Goal: Task Accomplishment & Management: Manage account settings

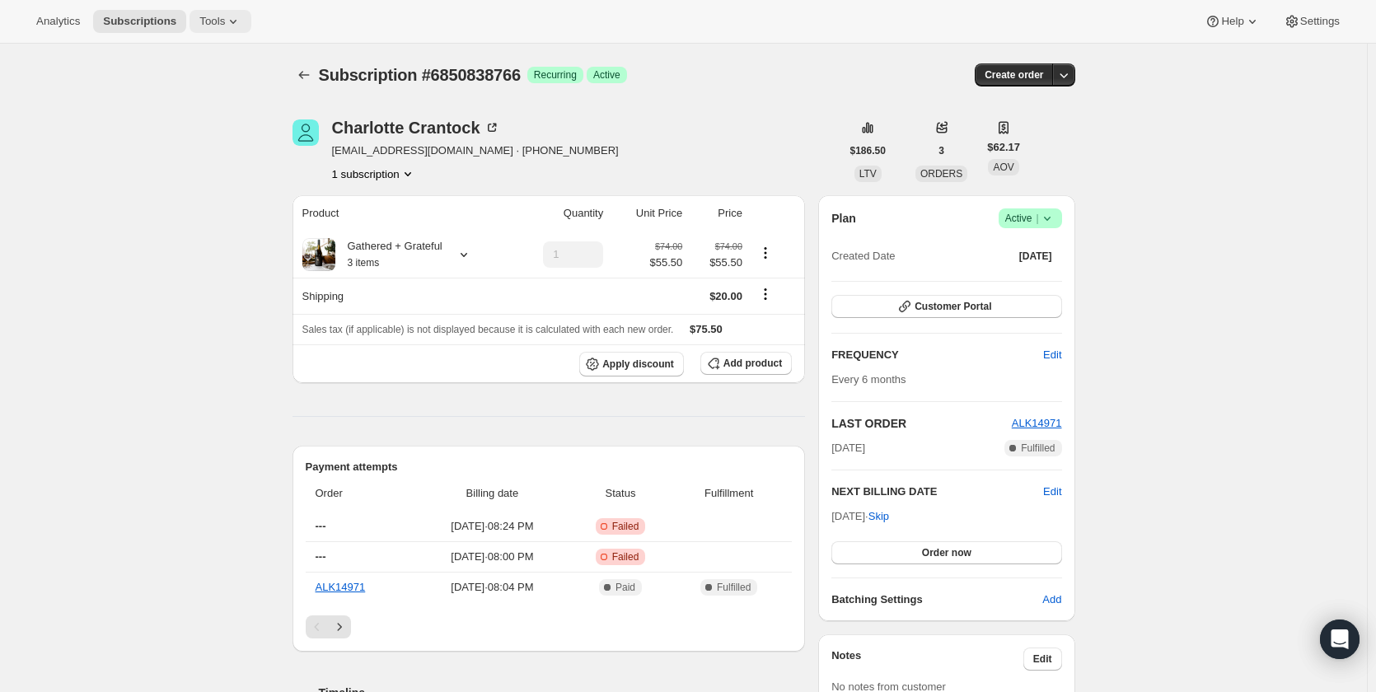
scroll to position [577, 0]
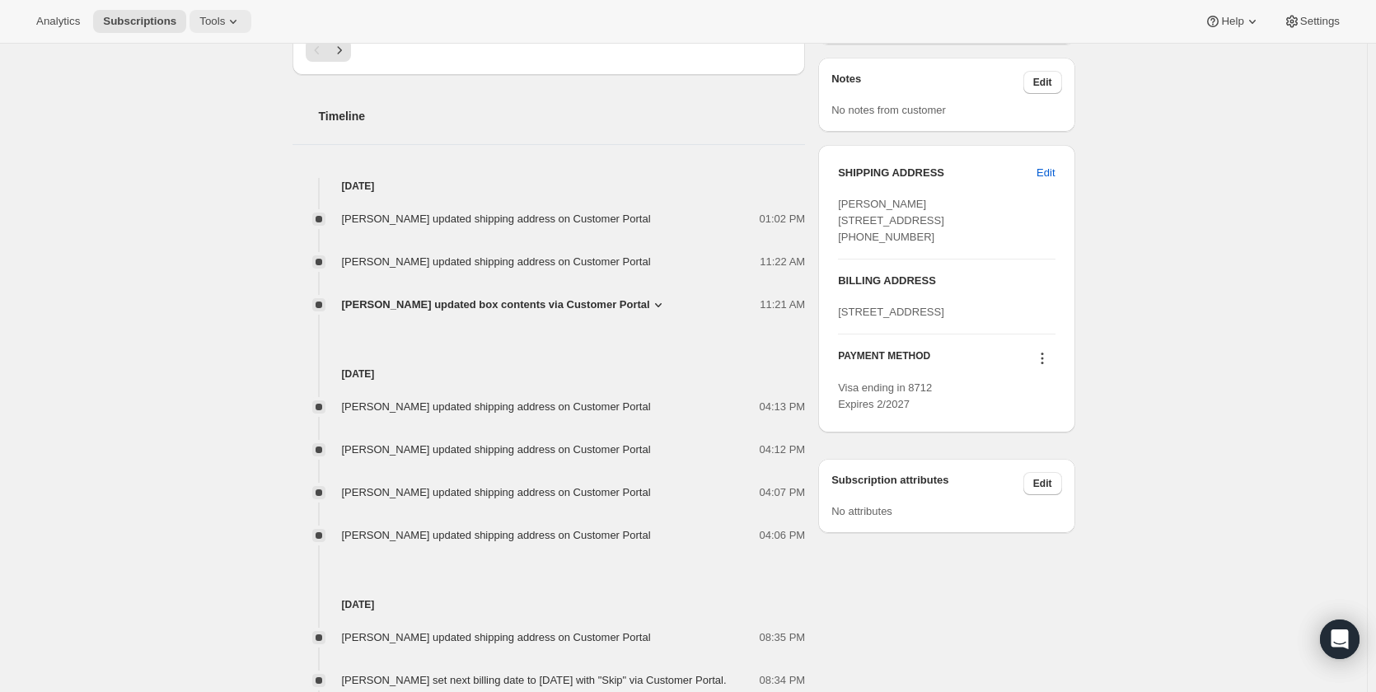
click at [199, 18] on span "Tools" at bounding box center [212, 21] width 26 height 13
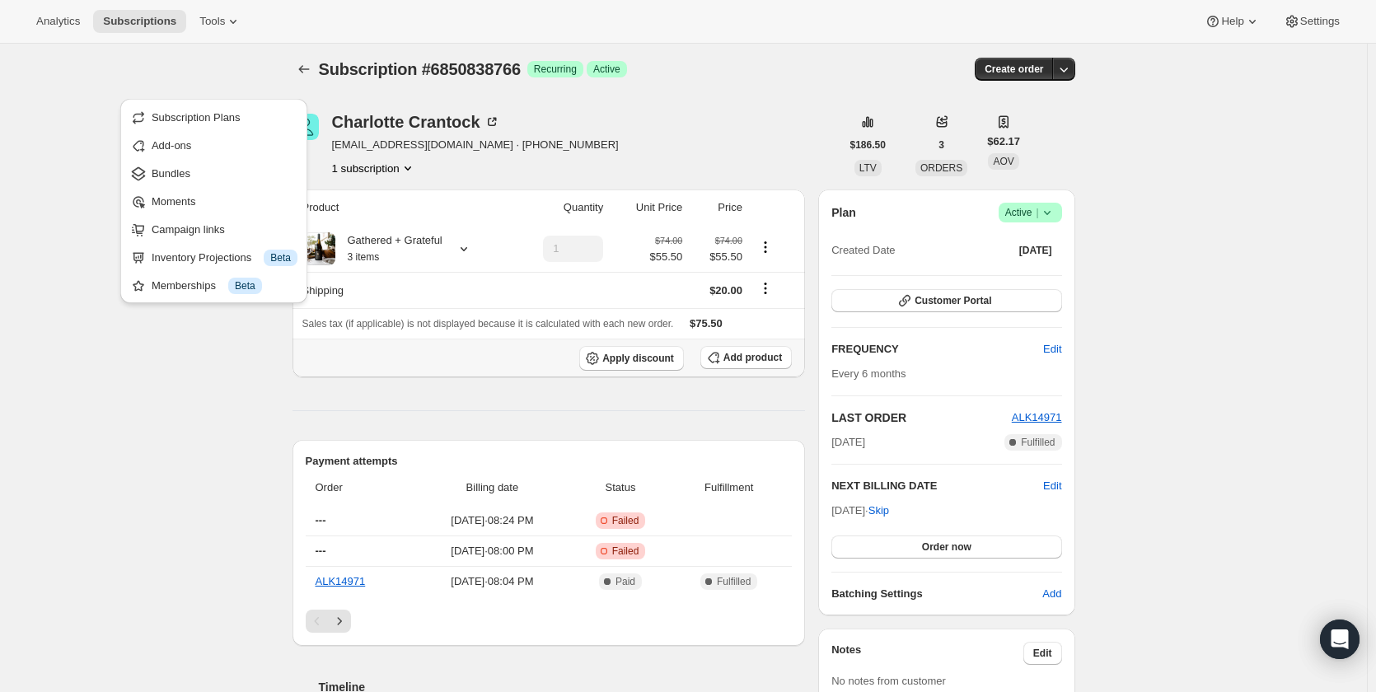
scroll to position [0, 0]
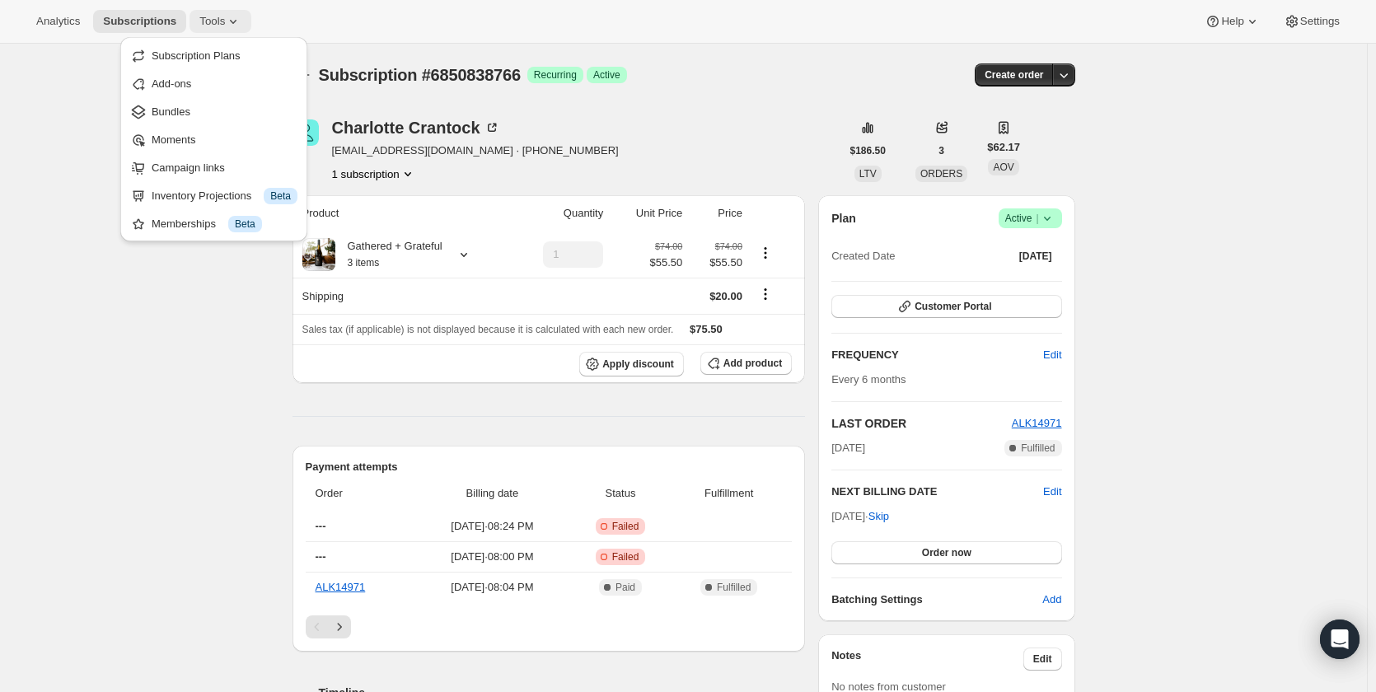
click at [205, 30] on button "Tools" at bounding box center [221, 21] width 62 height 23
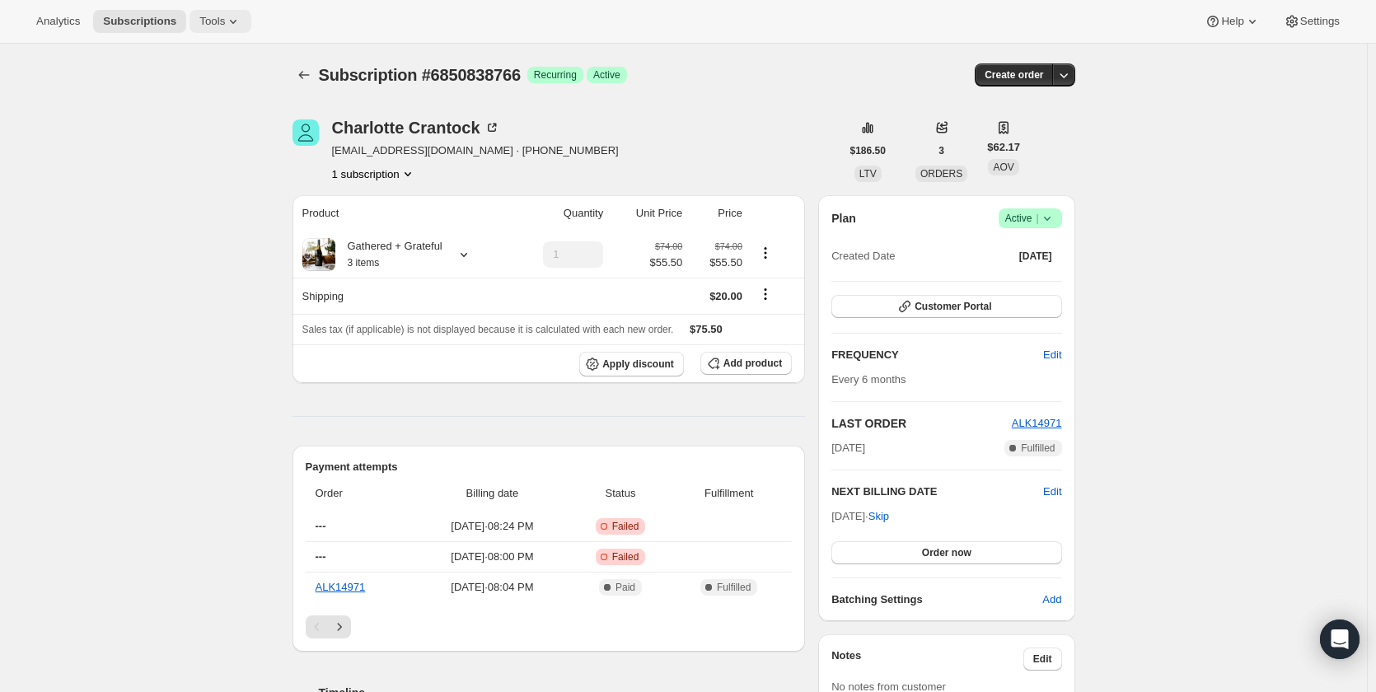
click at [214, 20] on span "Tools" at bounding box center [212, 21] width 26 height 13
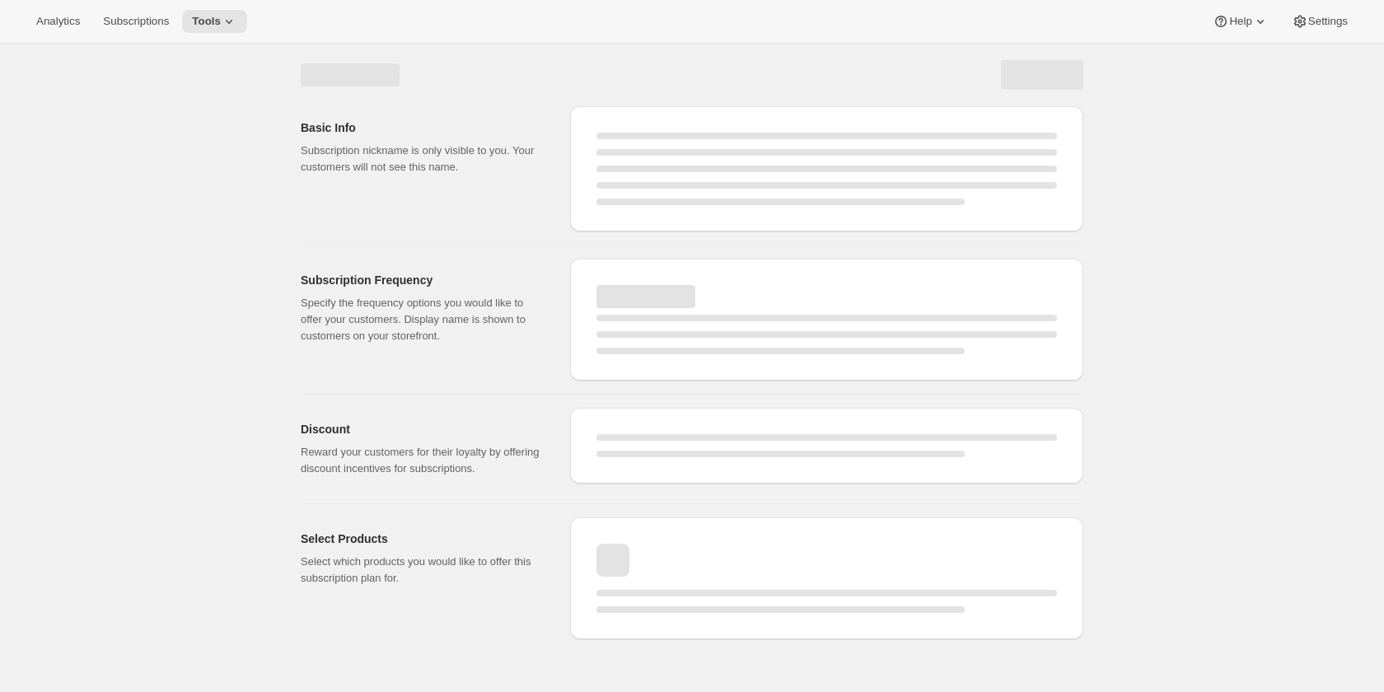
select select "WEEK"
select select "MONTH"
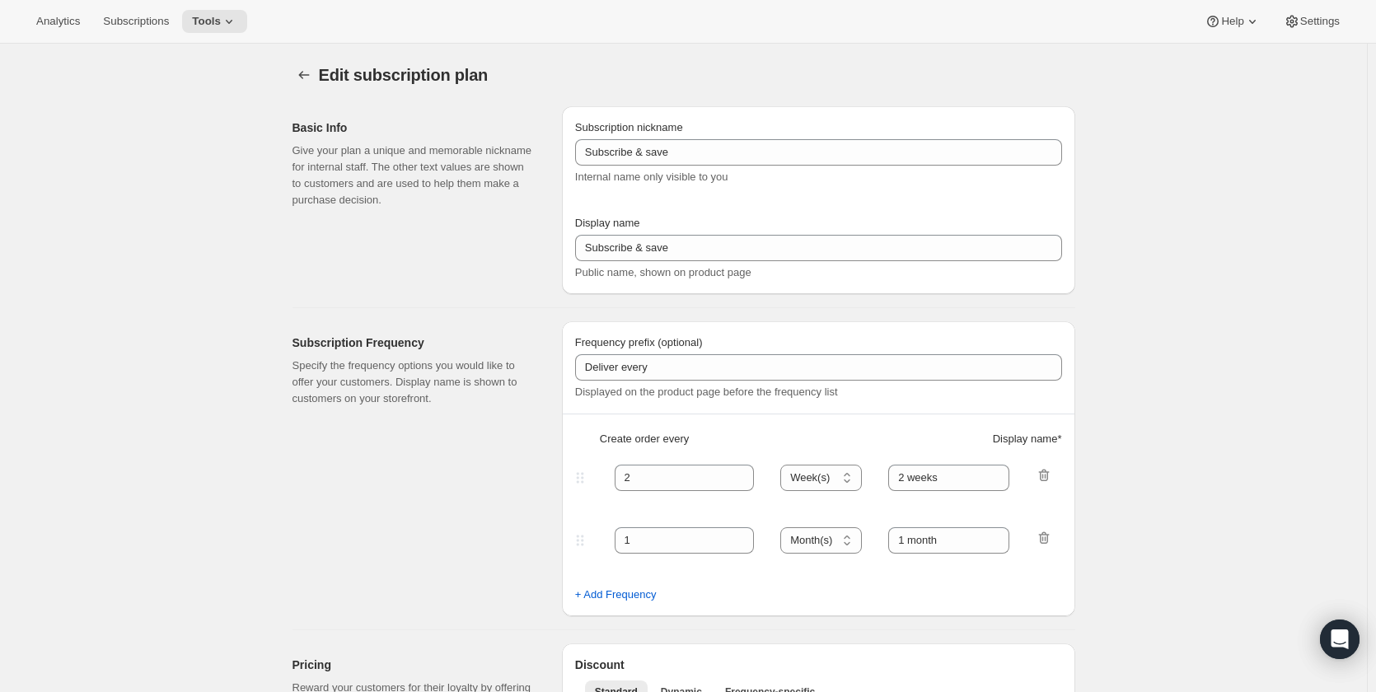
select select "MONTH"
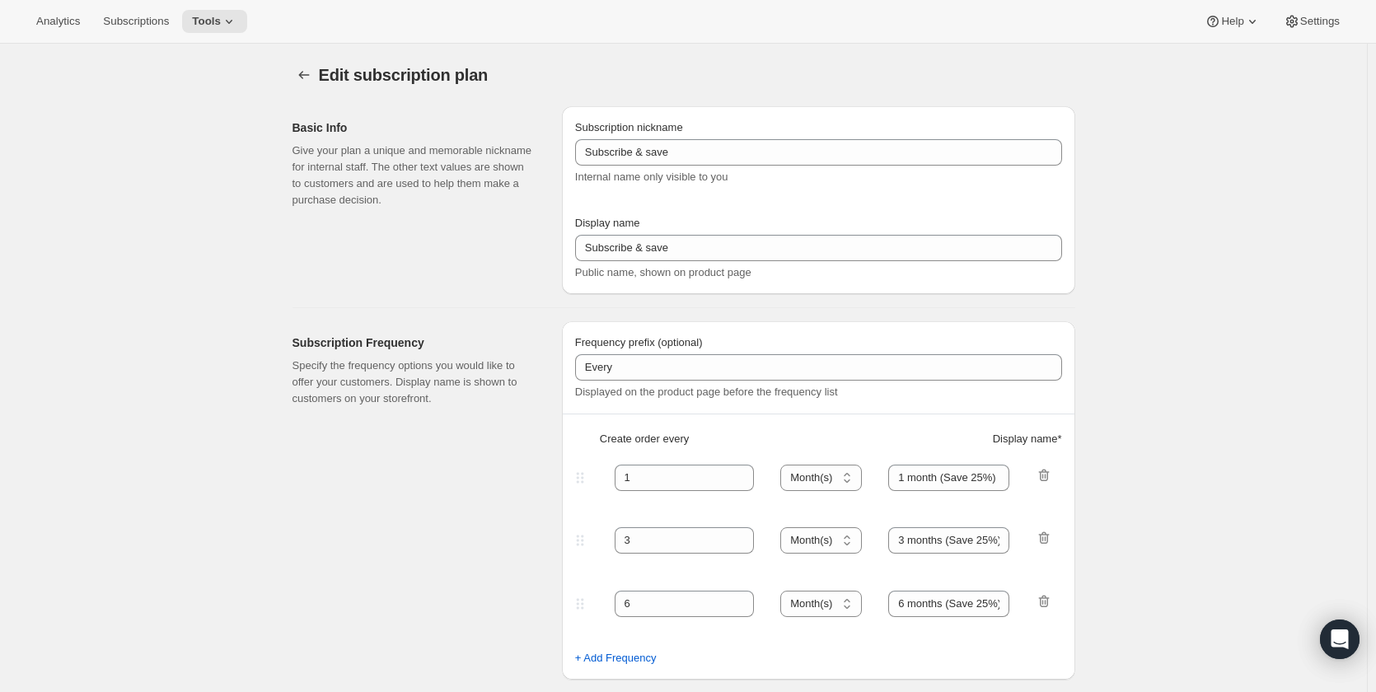
type input "Every"
type input "1"
select select "MONTH"
type input "1 month (Save 25%)"
type input "3"
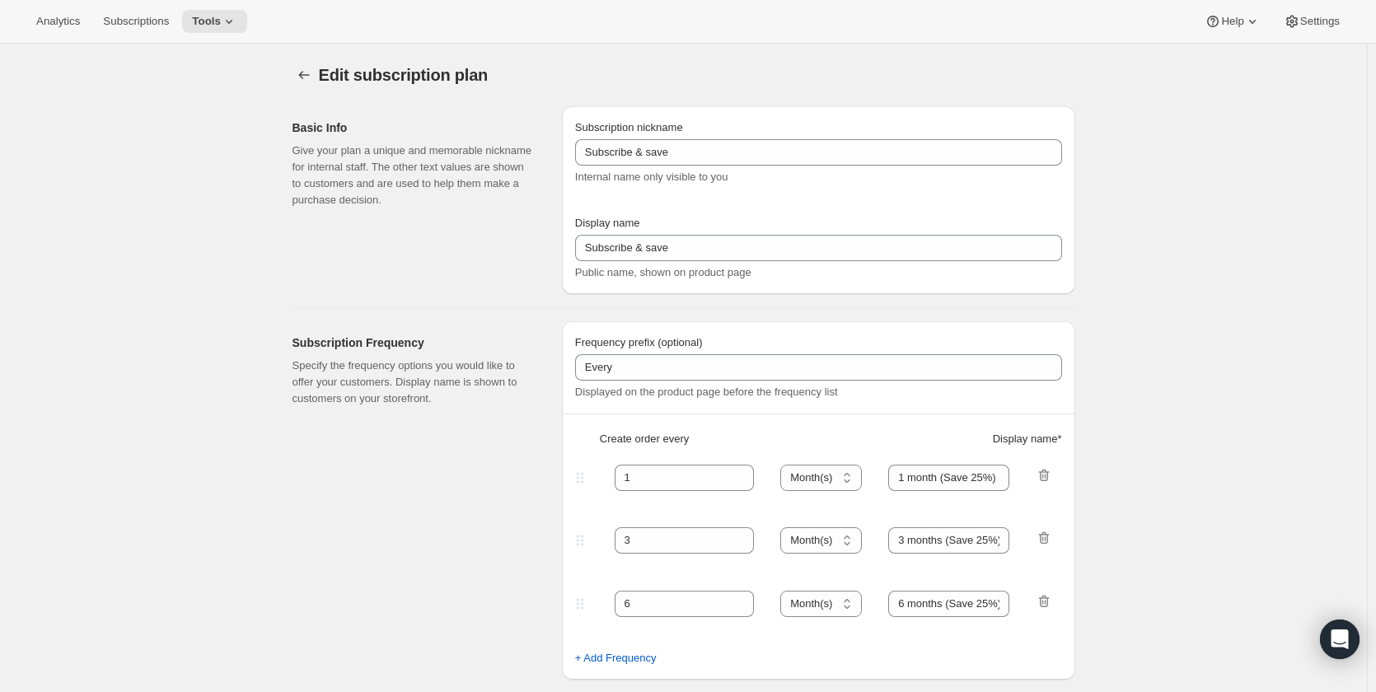
type input "3 months (Save 25%)"
type input "25"
click at [307, 73] on icon "Subscription plans" at bounding box center [304, 75] width 16 height 16
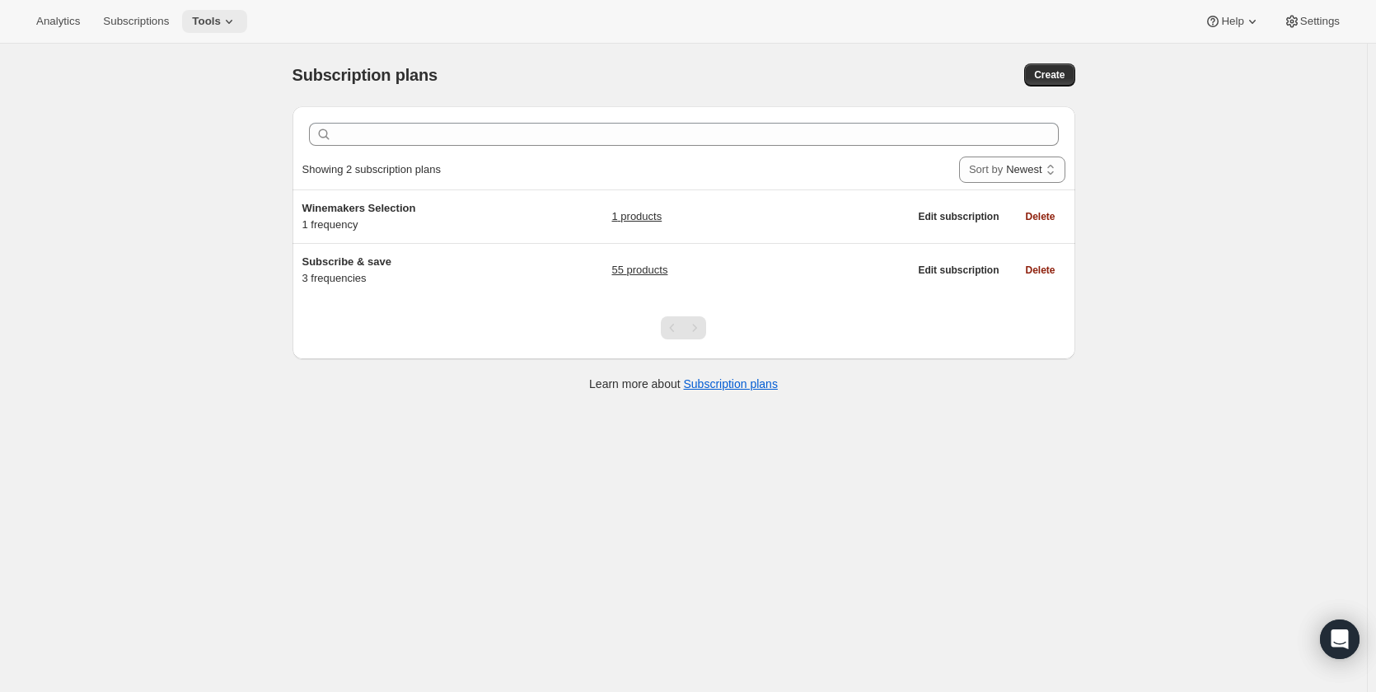
click at [207, 18] on span "Tools" at bounding box center [206, 21] width 29 height 13
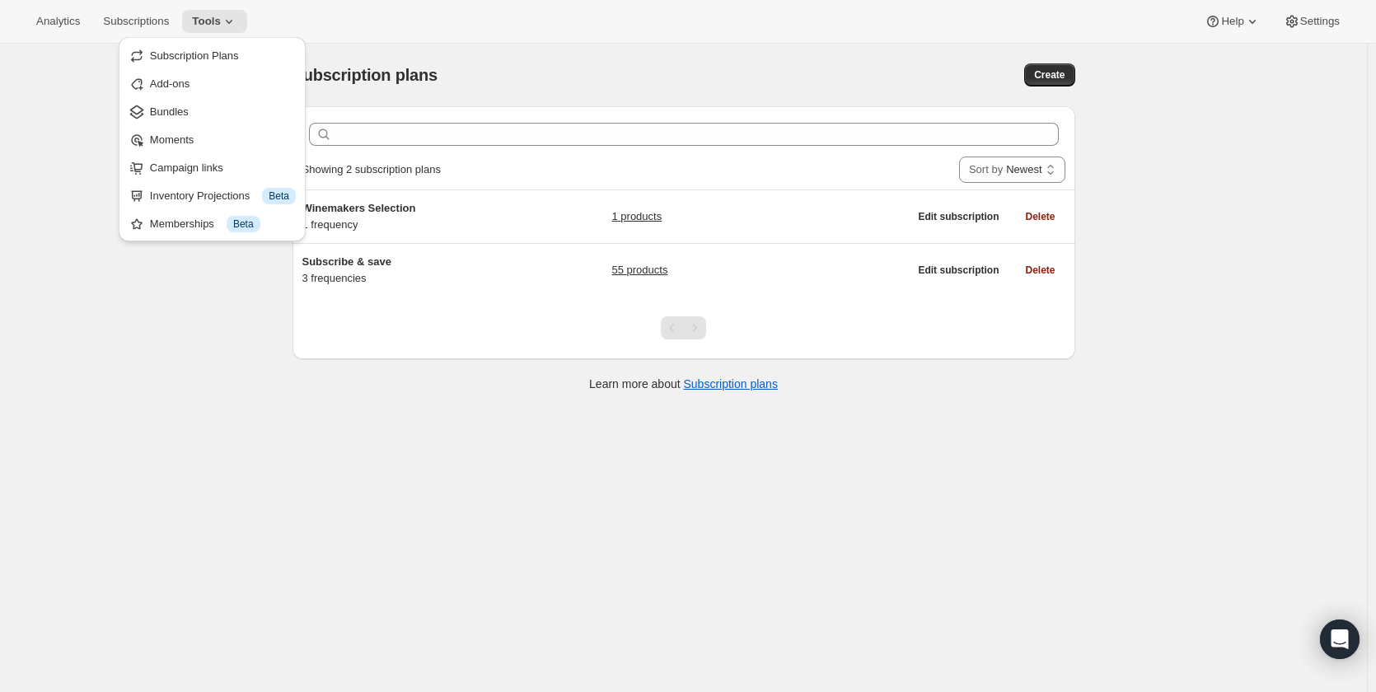
click at [151, 479] on div "Subscription plans. This page is ready Subscription plans Create Clear Showing …" at bounding box center [683, 390] width 1367 height 692
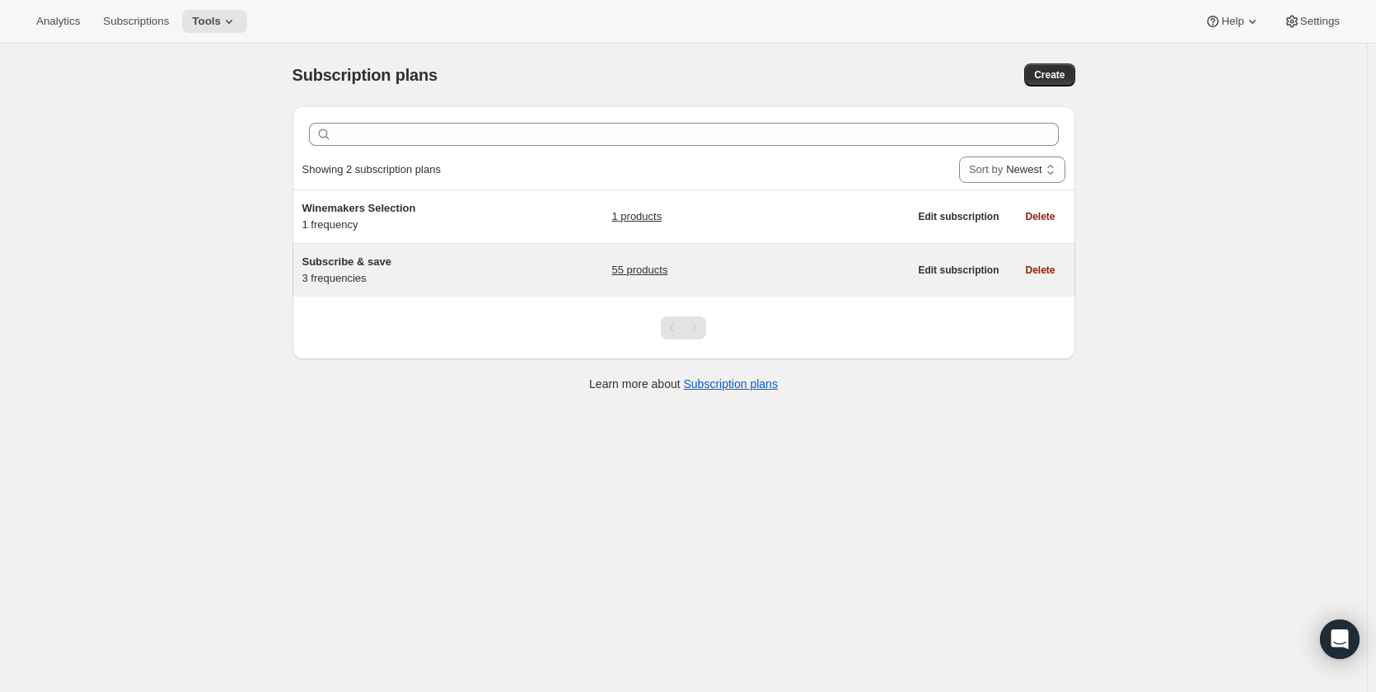
click at [504, 274] on div "Subscribe & save 3 frequencies" at bounding box center [405, 270] width 206 height 33
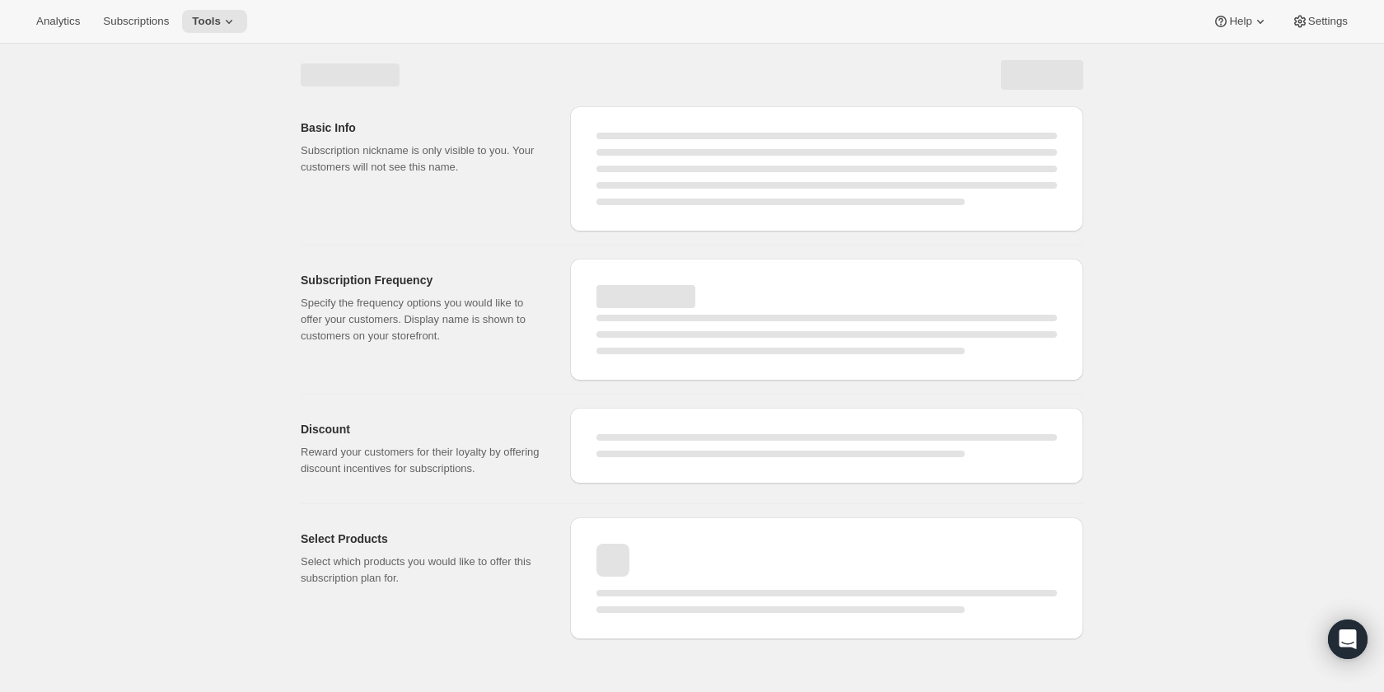
select select "WEEK"
select select "MONTH"
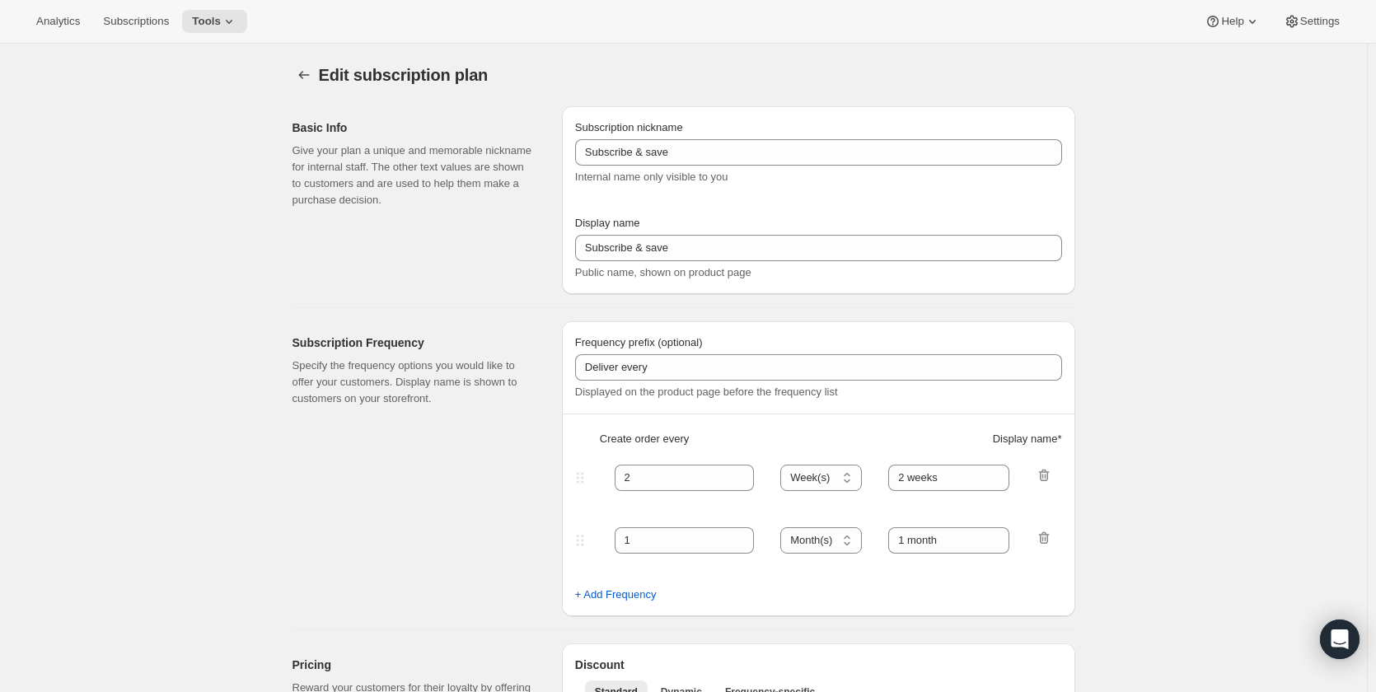
select select "MONTH"
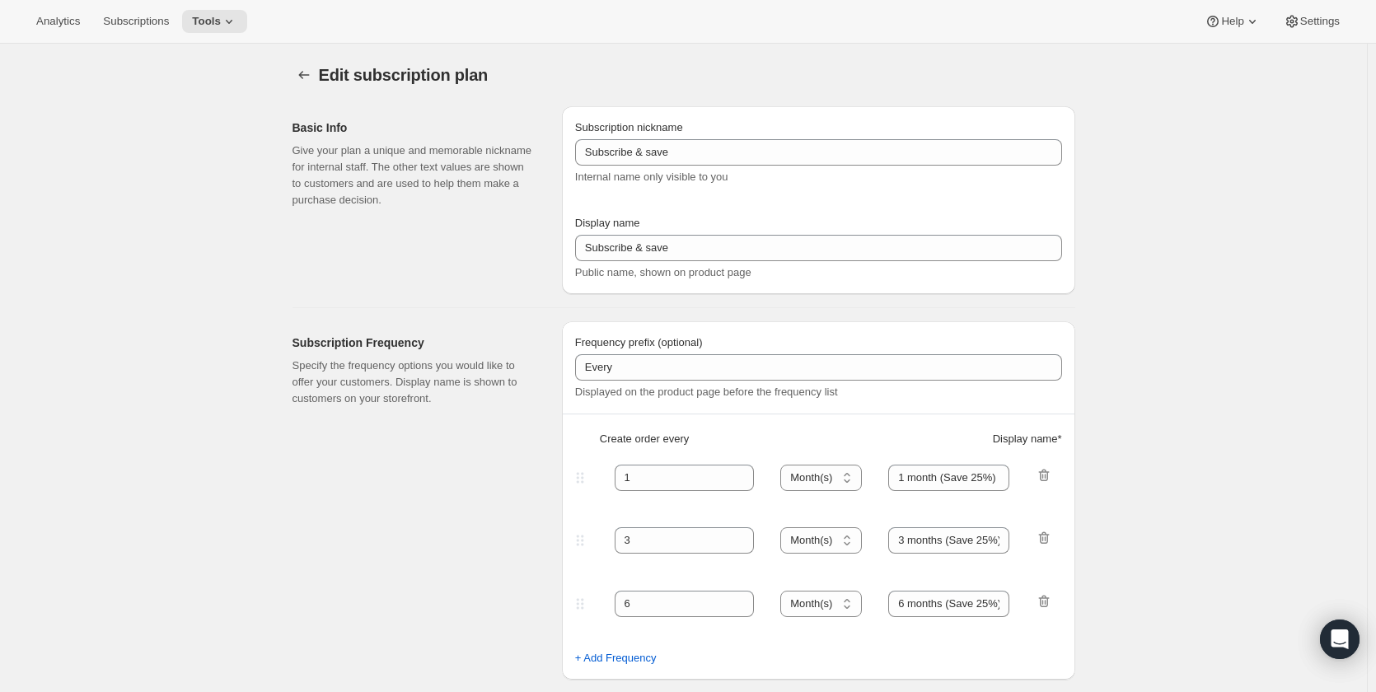
type input "Every"
type input "1"
select select "MONTH"
type input "1 month (Save 25%)"
type input "3"
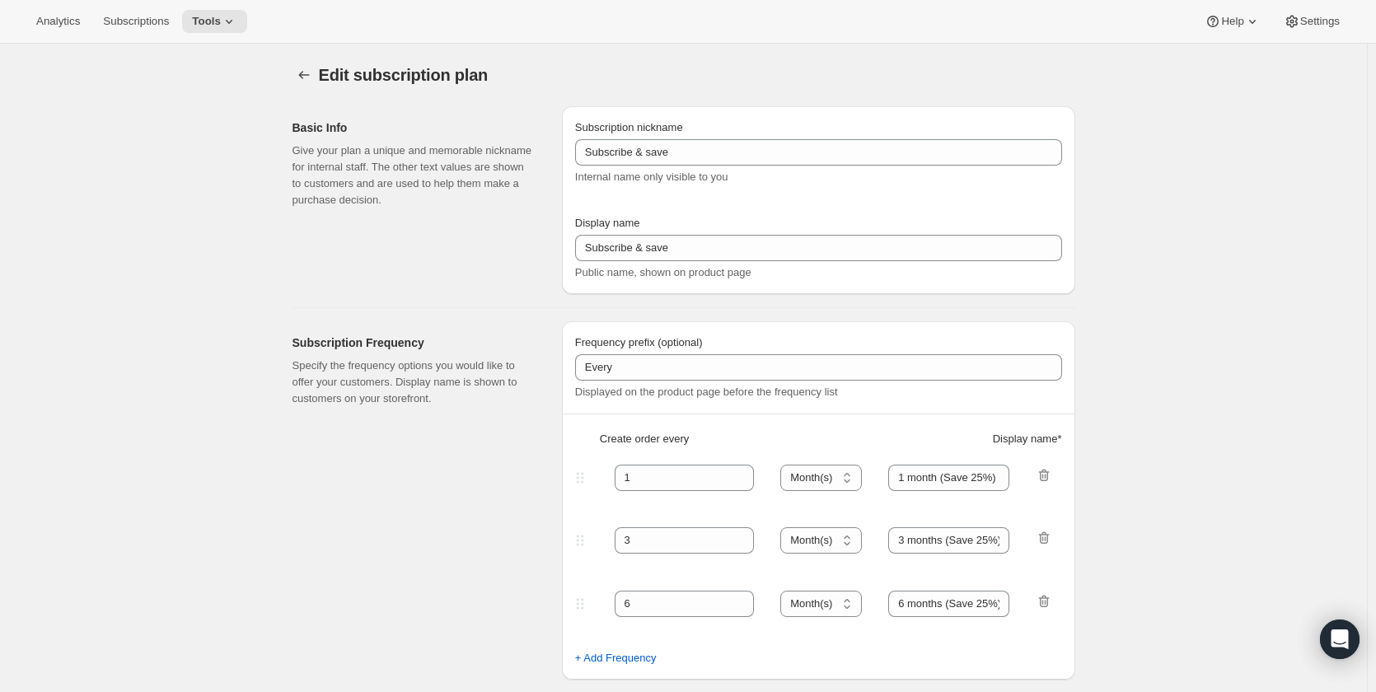
type input "3 months (Save 25%)"
type input "25"
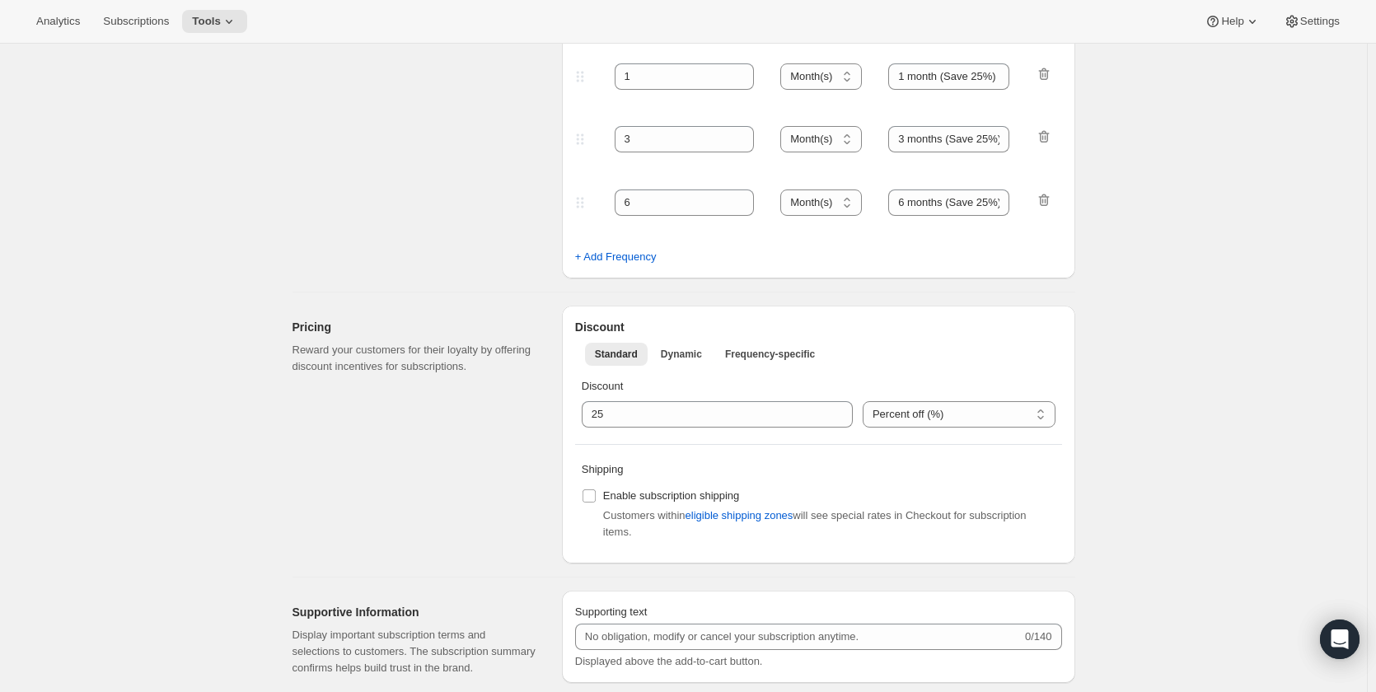
scroll to position [412, 0]
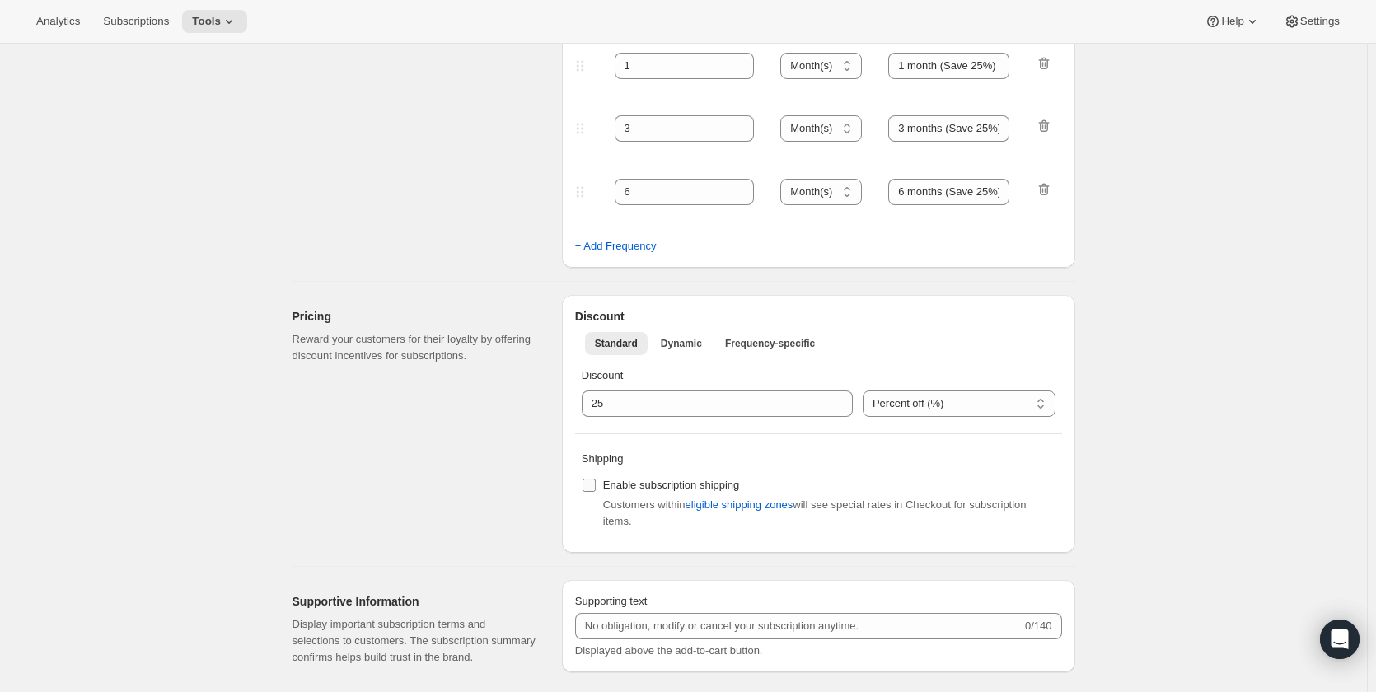
click at [594, 486] on input "Enable subscription shipping" at bounding box center [589, 485] width 13 height 13
checkbox input "true"
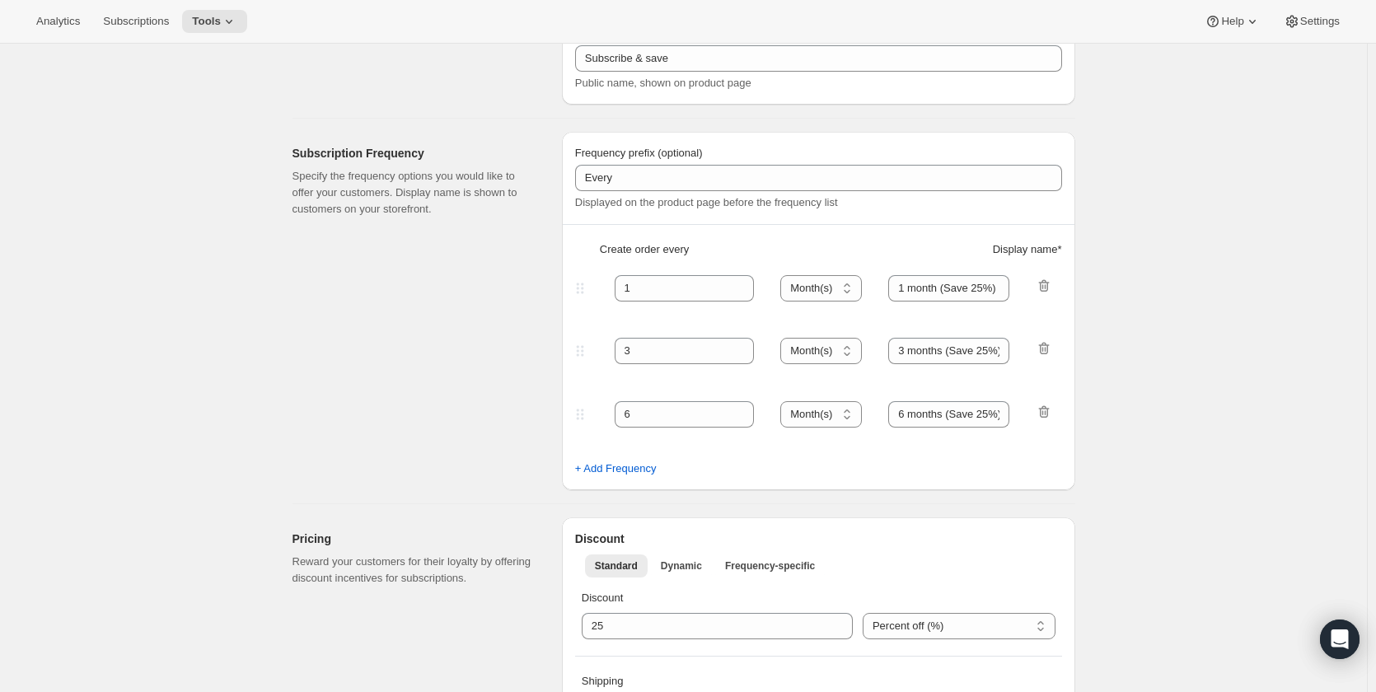
scroll to position [0, 0]
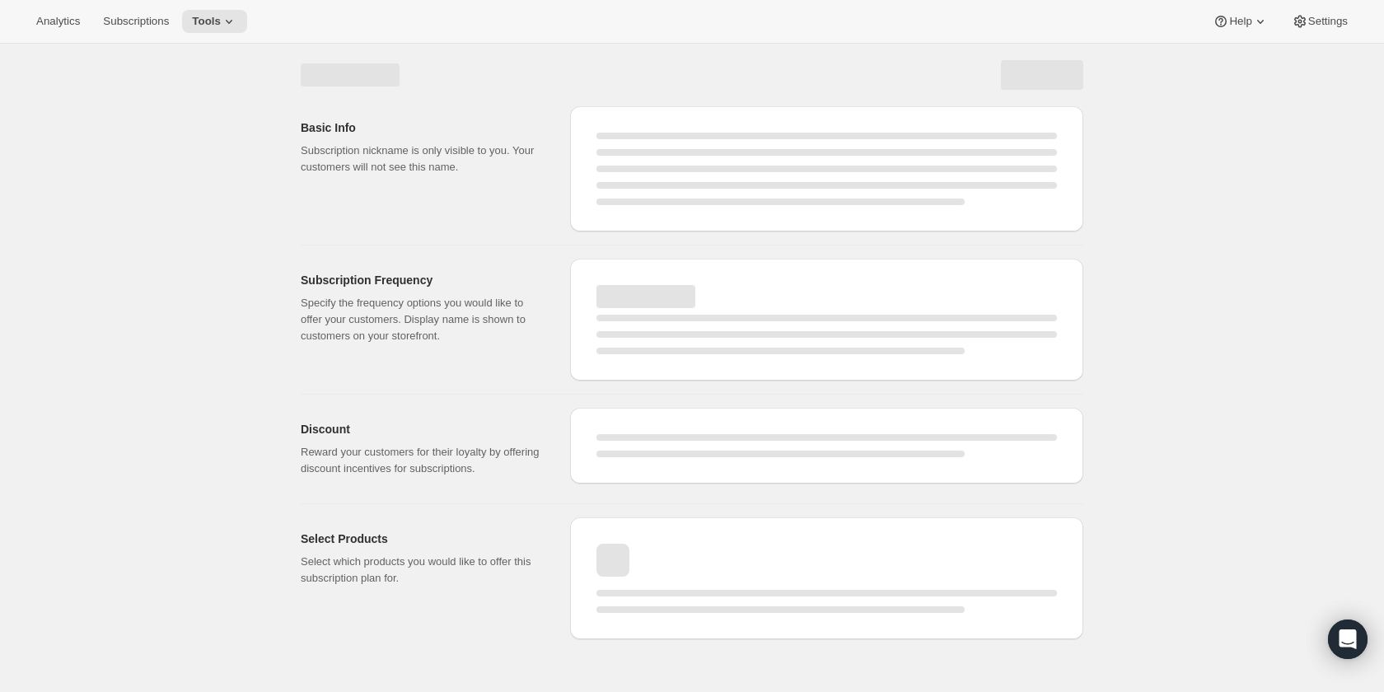
select select "MONTH"
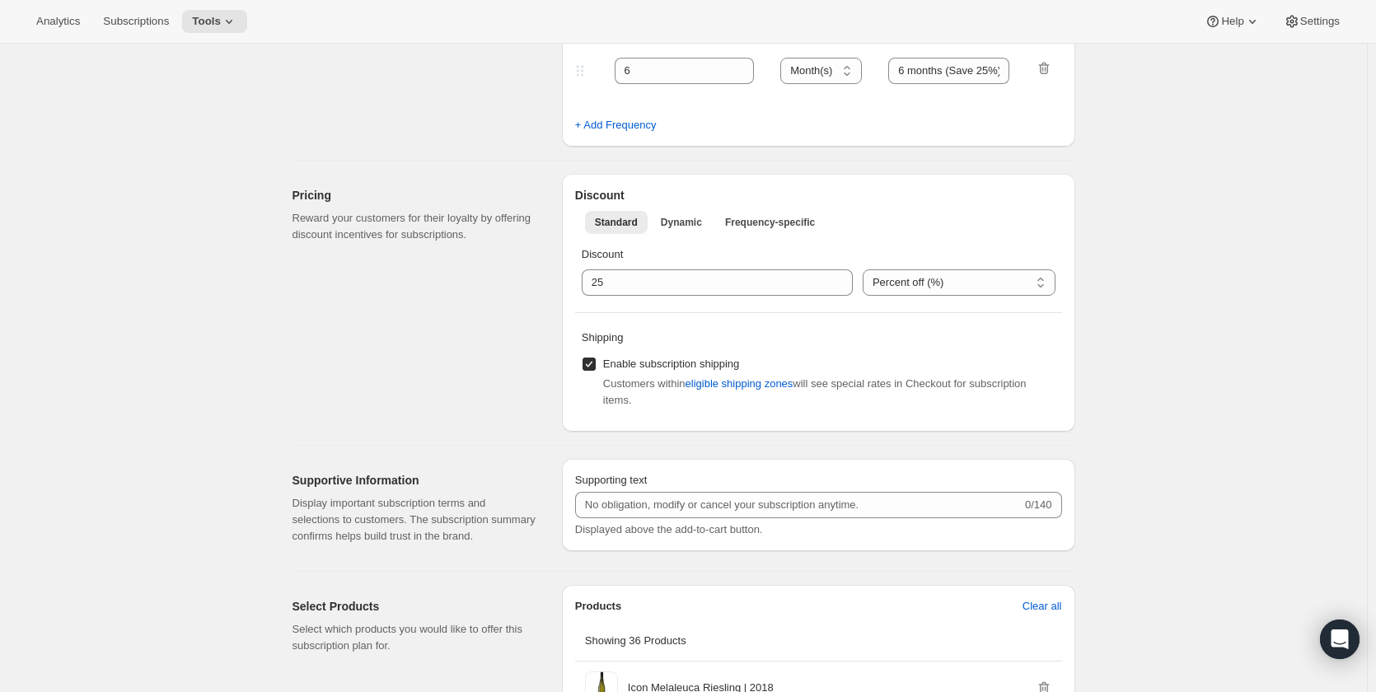
scroll to position [659, 0]
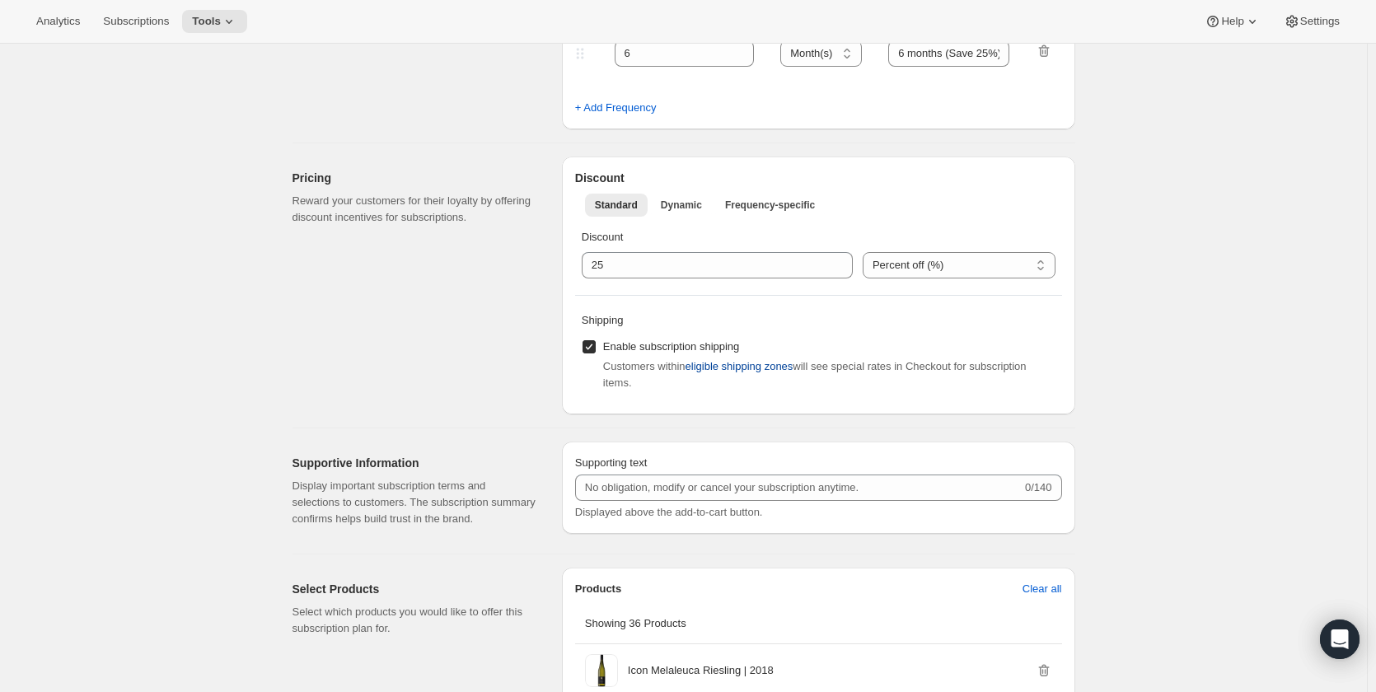
click at [761, 365] on span "eligible shipping zones" at bounding box center [740, 366] width 108 height 16
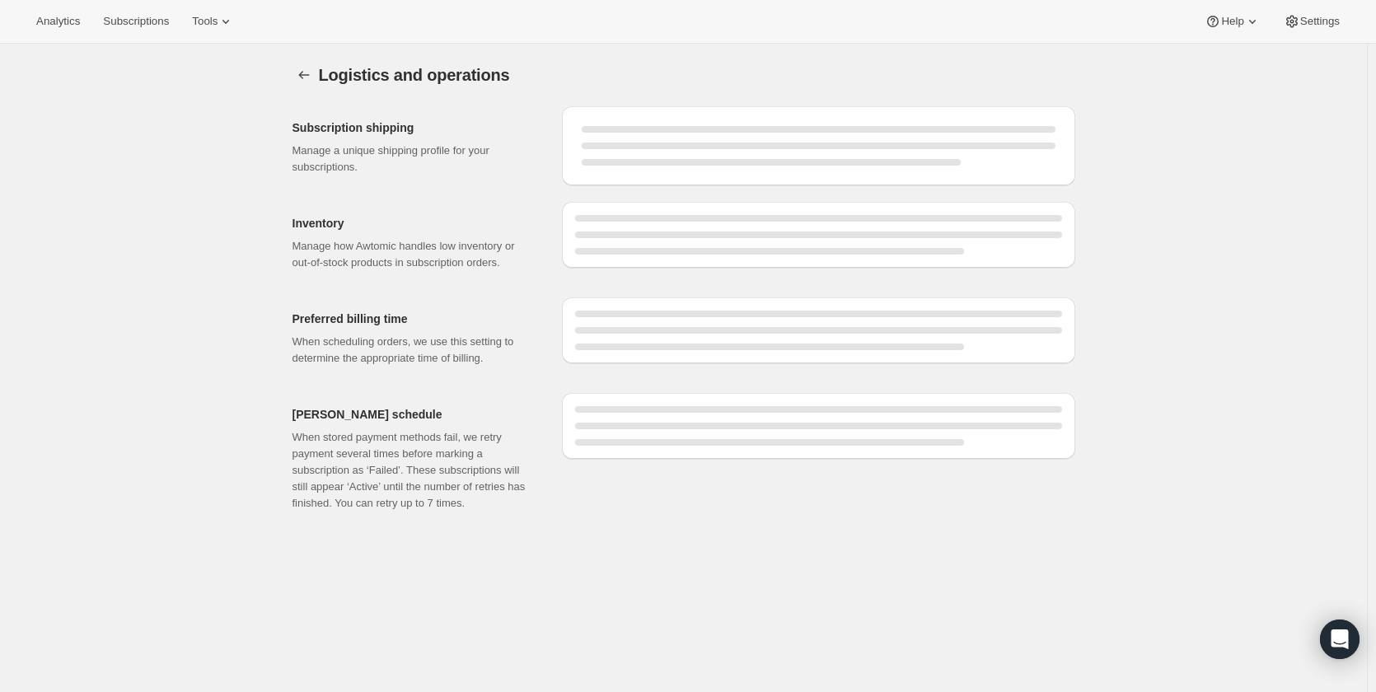
select select "DAY"
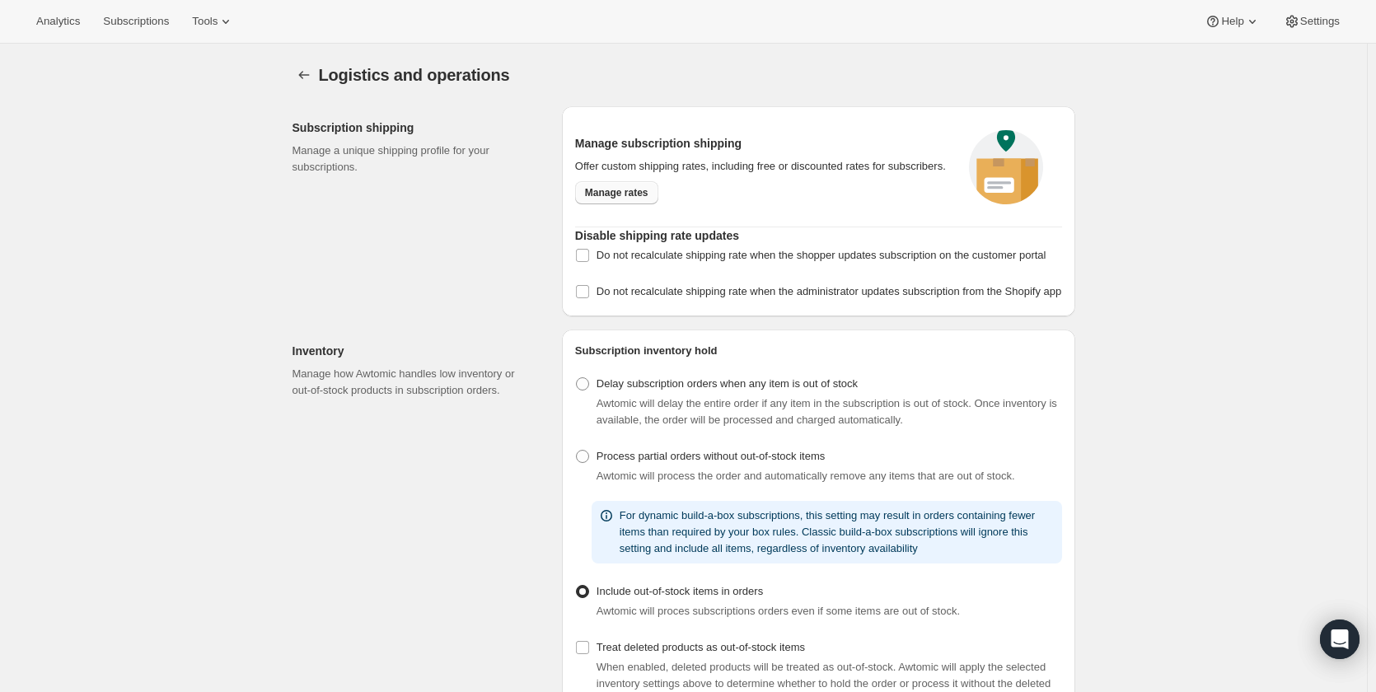
click at [624, 194] on span "Manage rates" at bounding box center [616, 192] width 63 height 13
click at [636, 190] on span "Manage rates" at bounding box center [616, 192] width 63 height 13
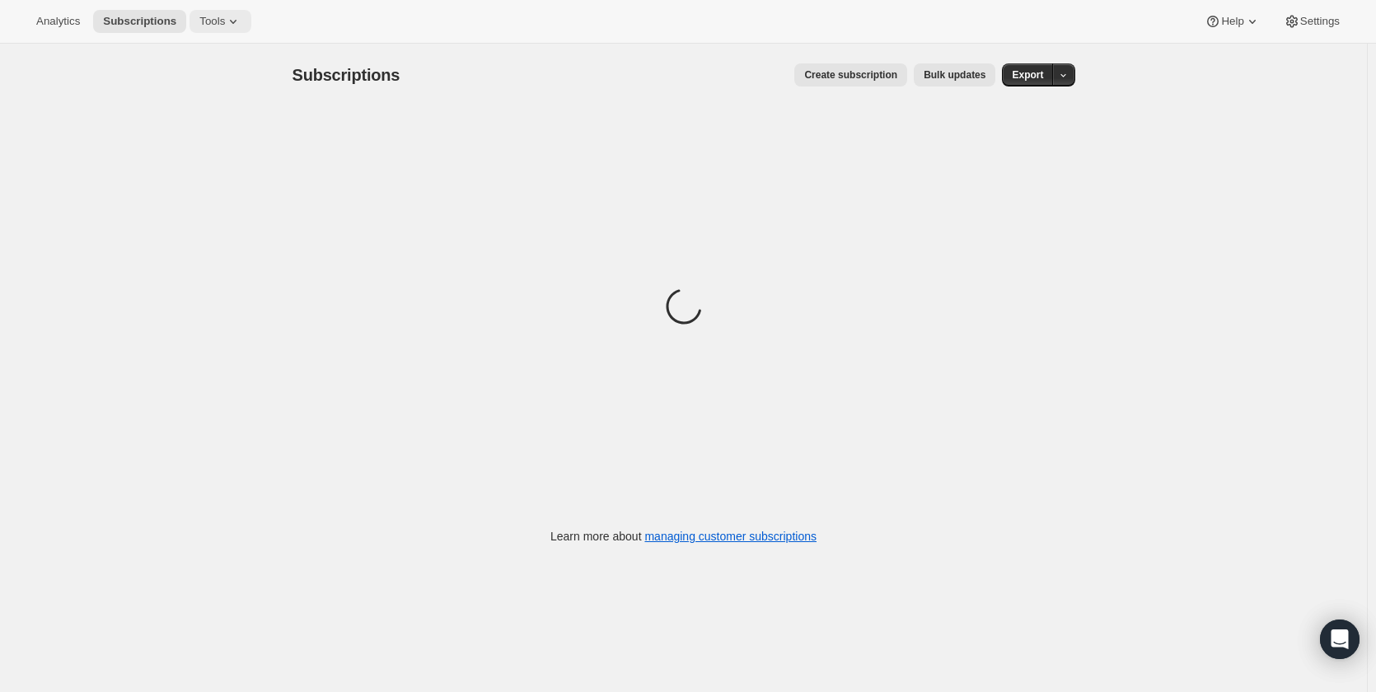
click at [225, 25] on icon at bounding box center [233, 21] width 16 height 16
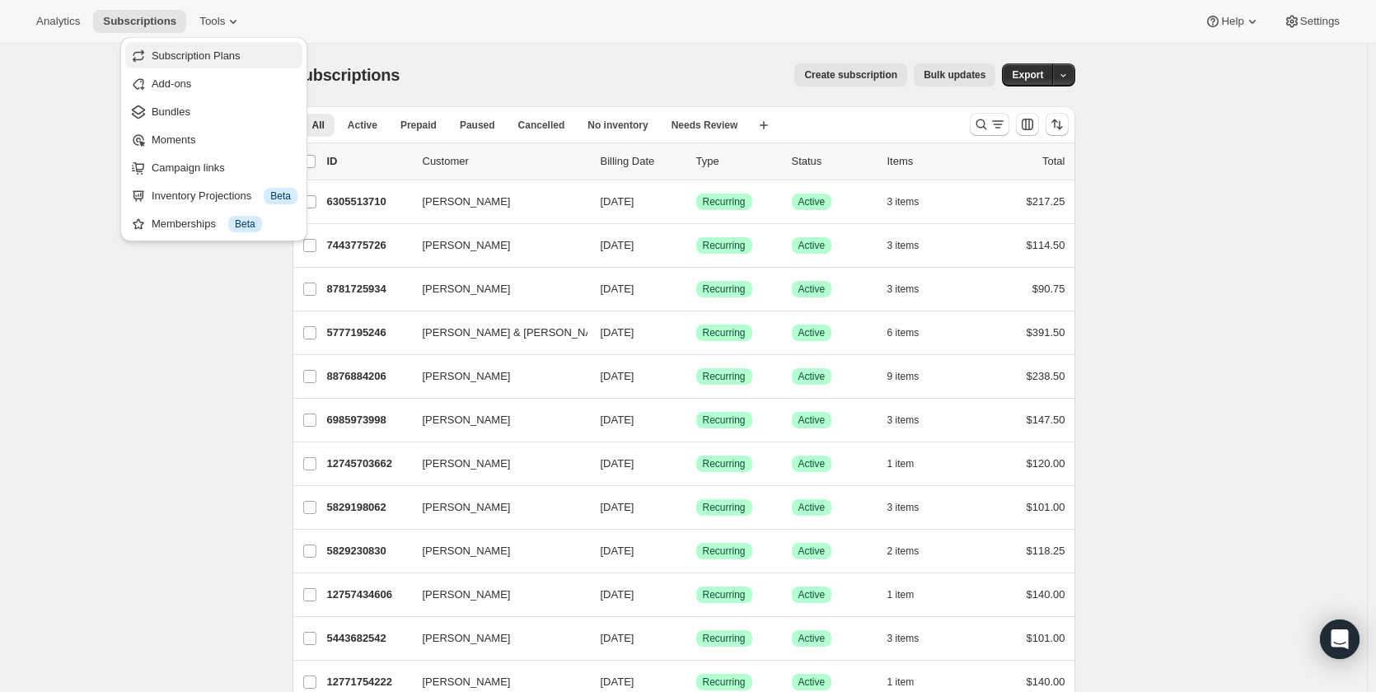
click at [218, 45] on button "Subscription Plans" at bounding box center [213, 55] width 177 height 26
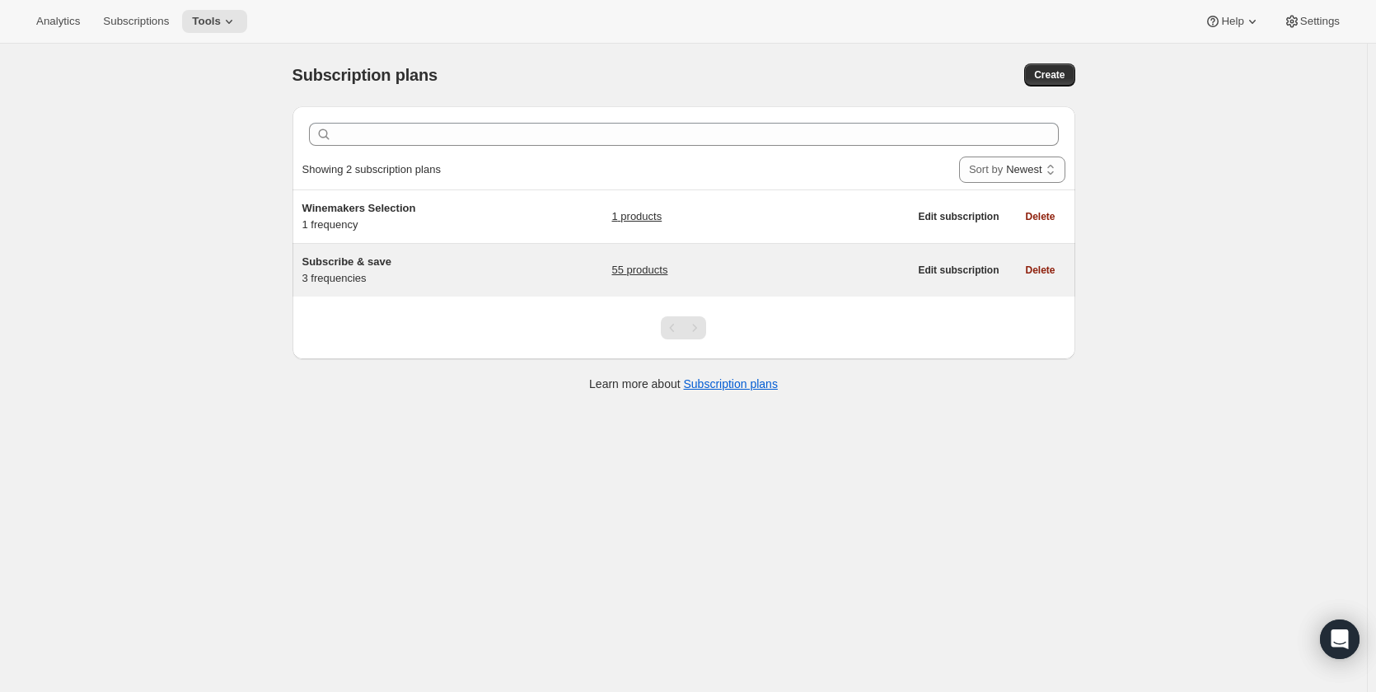
click at [461, 274] on div "Subscribe & save 3 frequencies" at bounding box center [405, 270] width 206 height 33
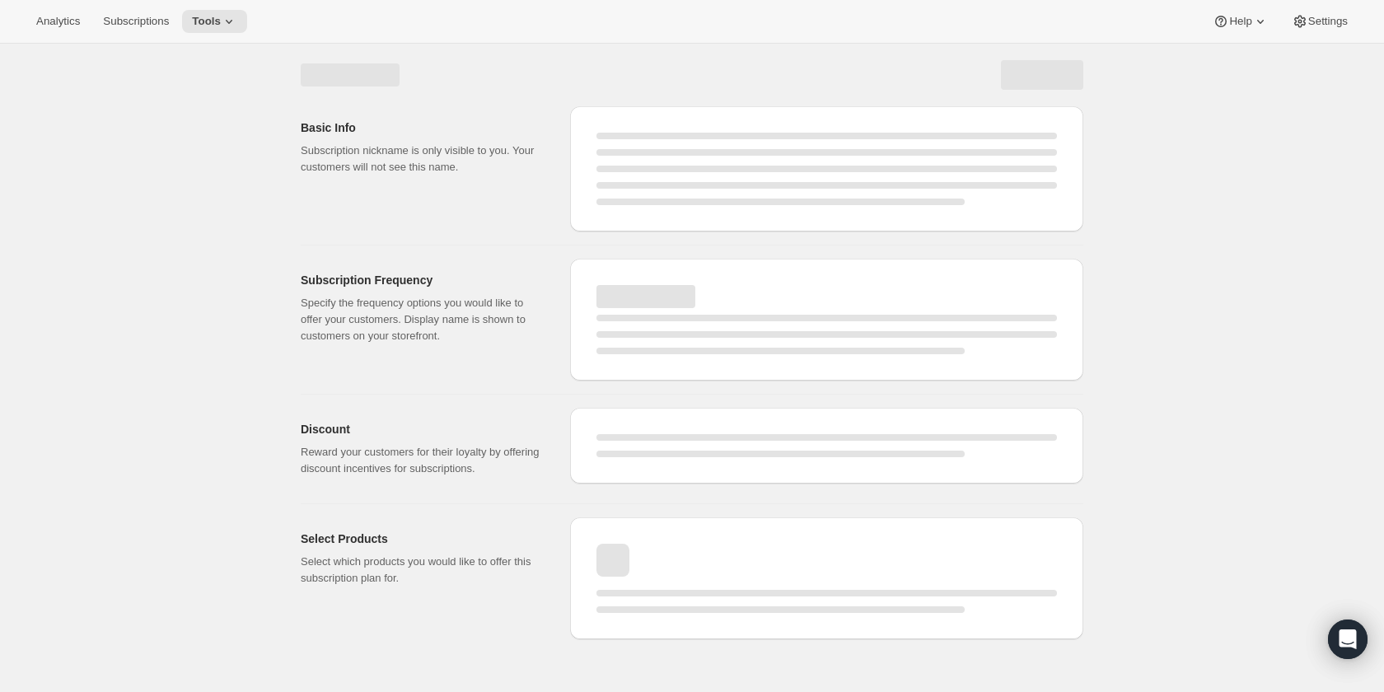
select select "WEEK"
select select "MONTH"
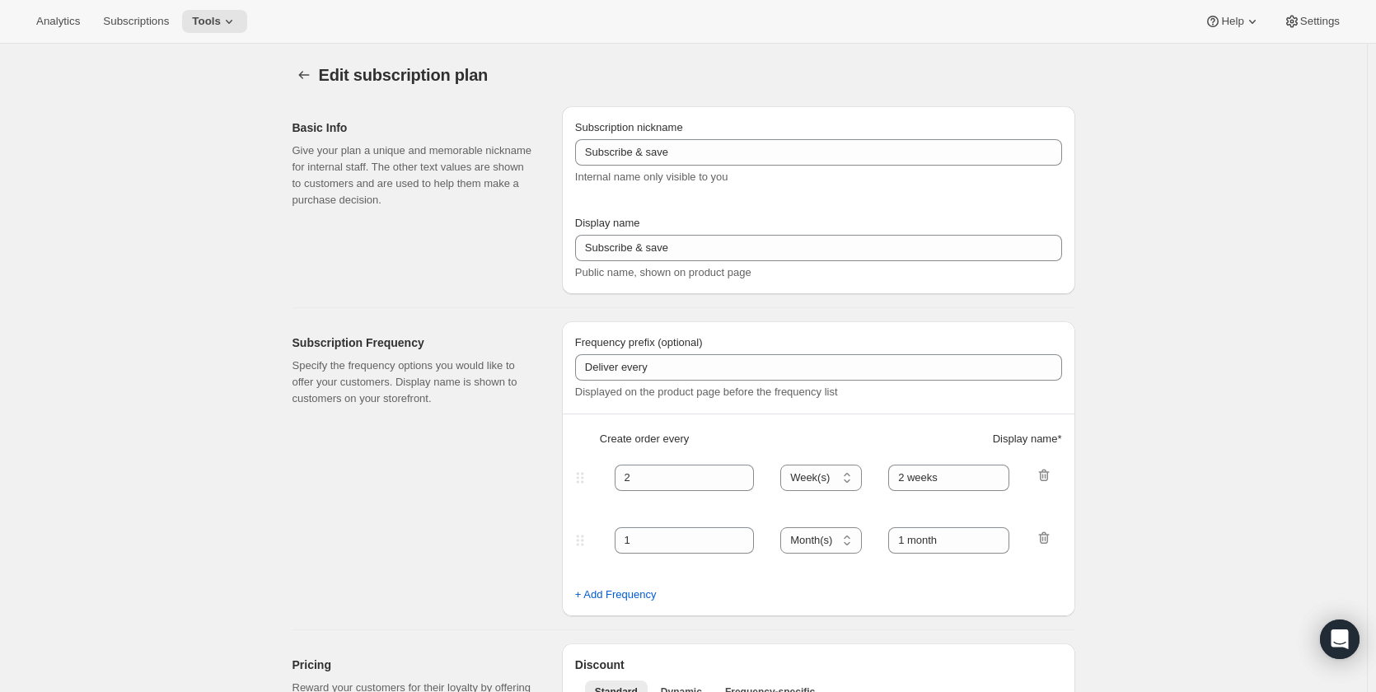
type input "Every"
type input "1"
select select "MONTH"
type input "1 month (Save 25%)"
type input "3"
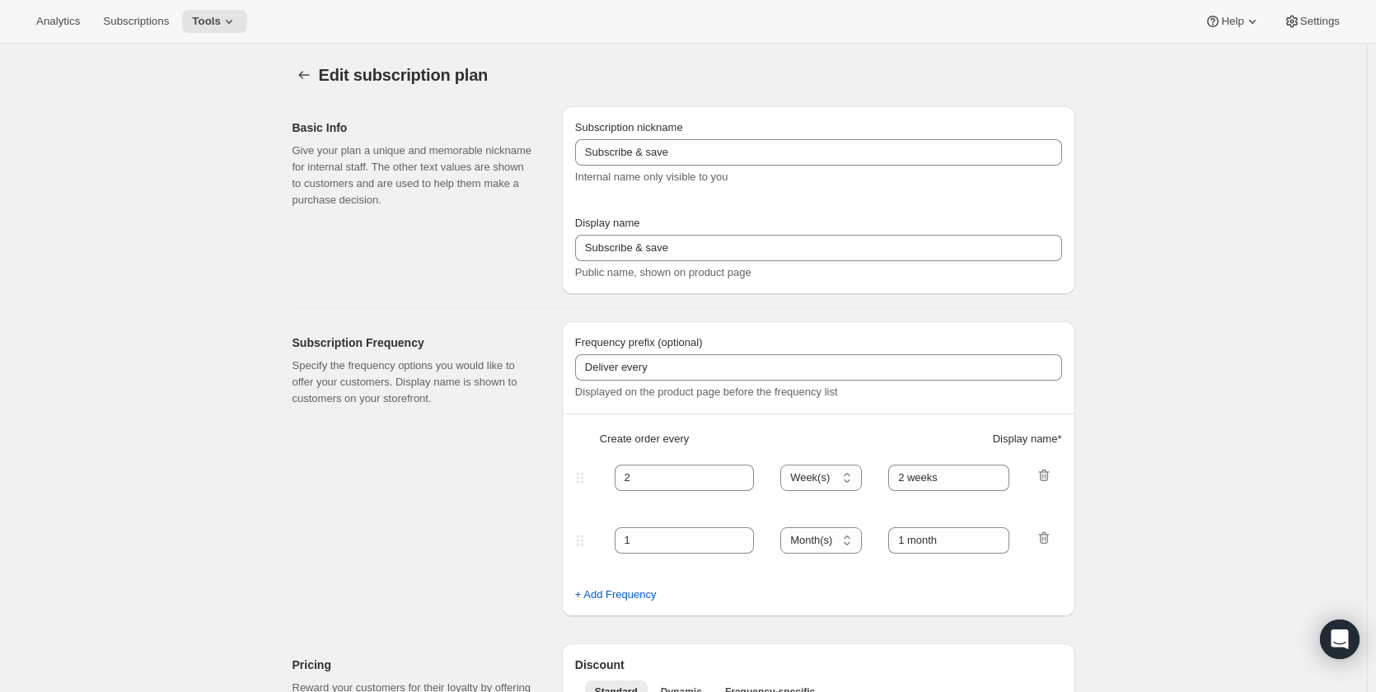
type input "3 months (Save 25%)"
type input "25"
select select "MONTH"
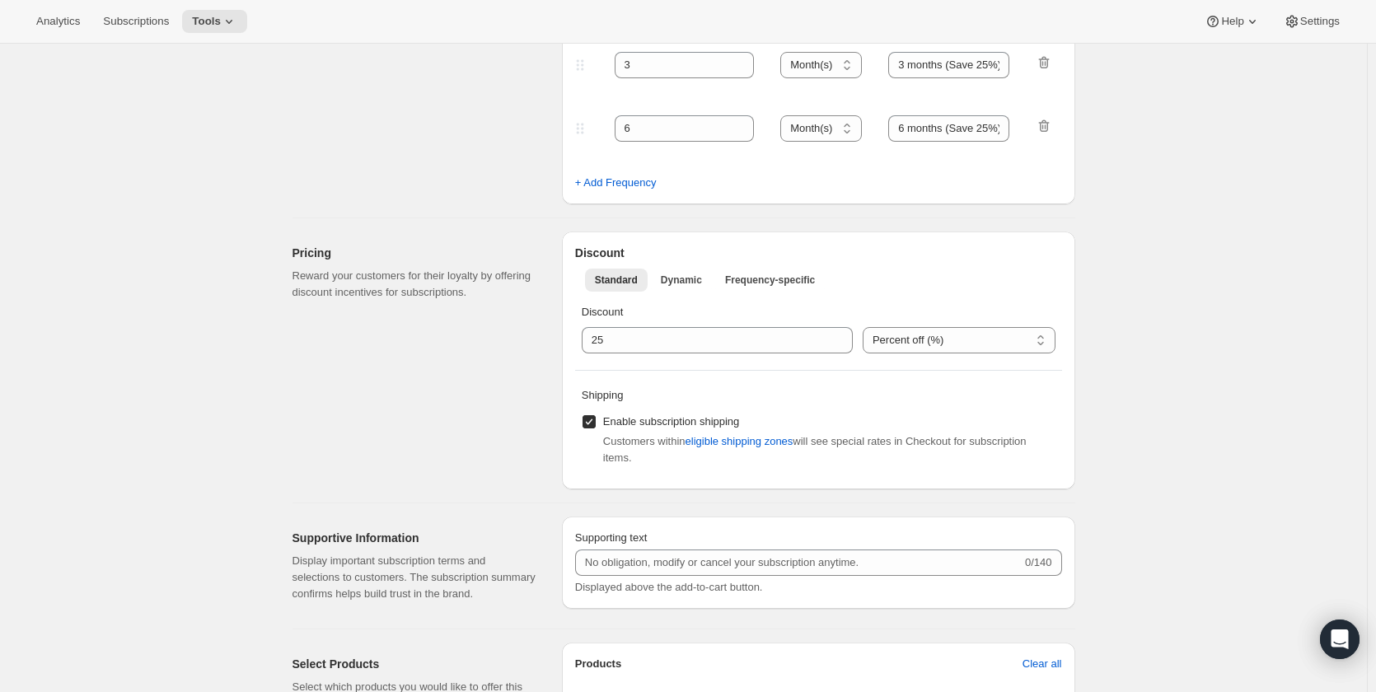
scroll to position [494, 0]
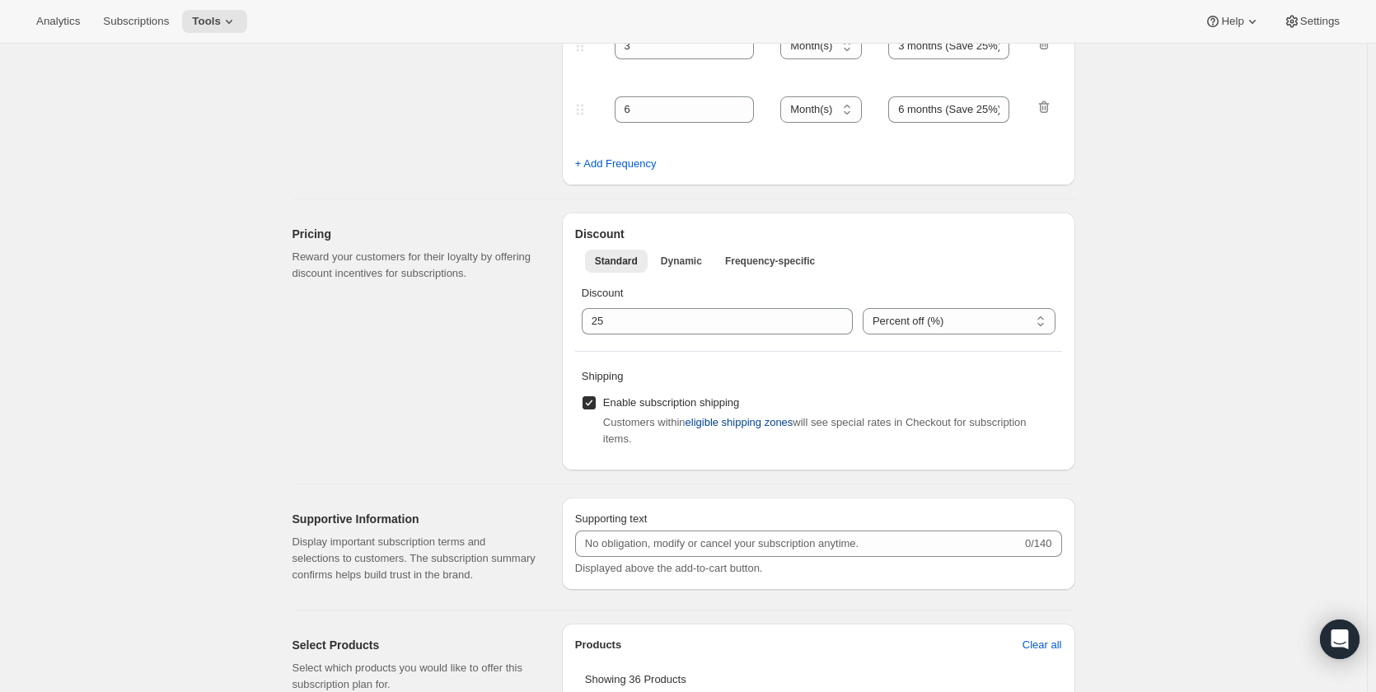
click at [741, 424] on span "eligible shipping zones" at bounding box center [740, 422] width 108 height 16
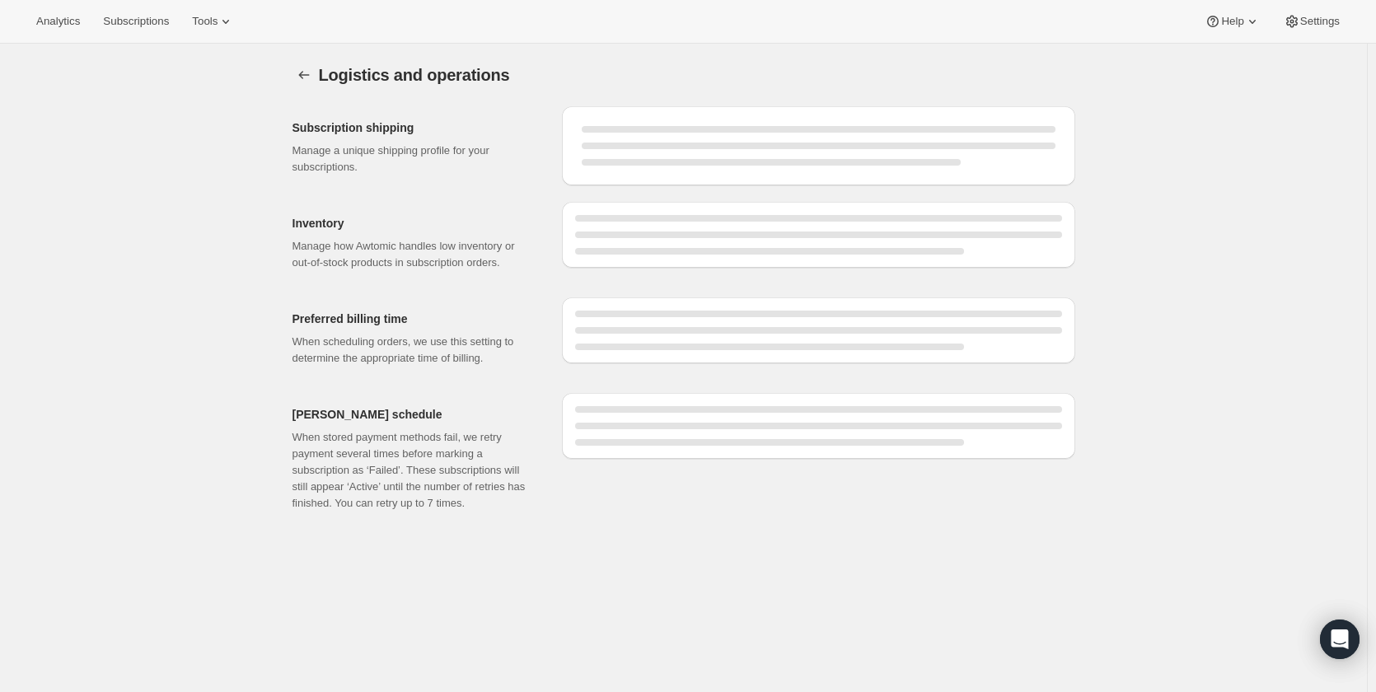
select select "DAY"
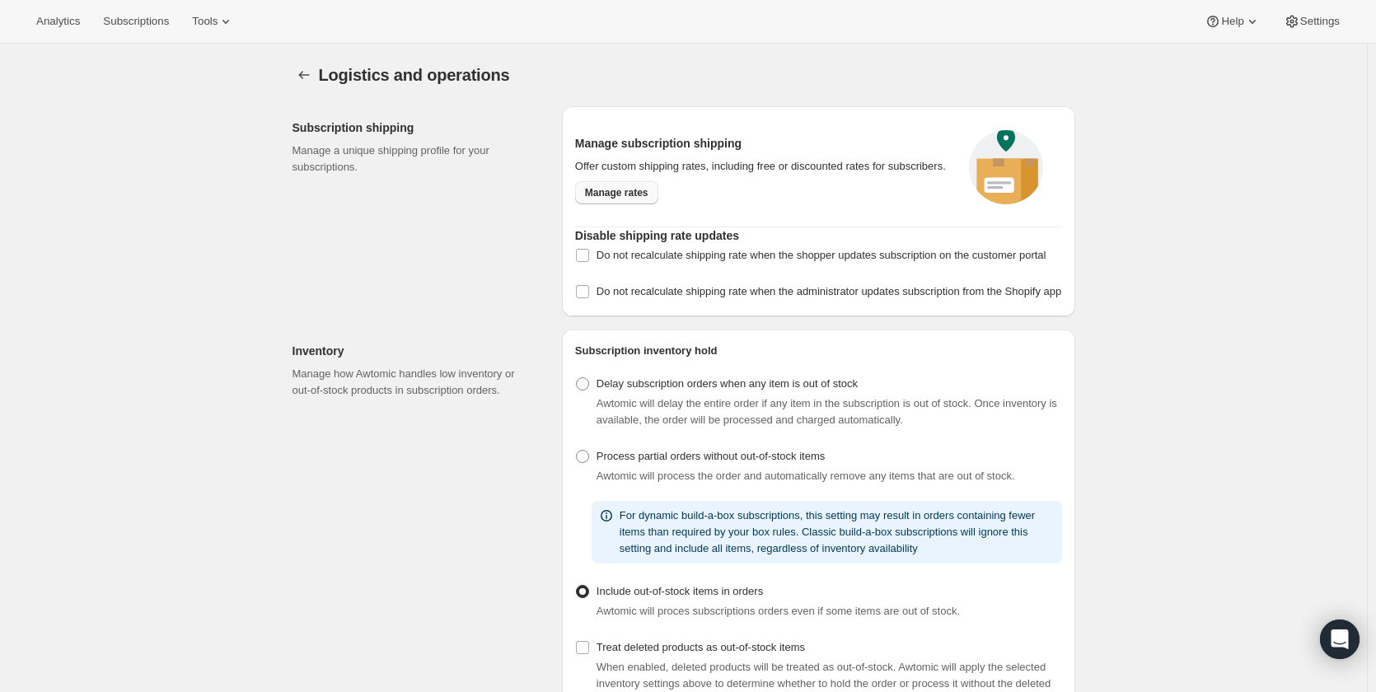
click at [642, 192] on span "Manage rates" at bounding box center [616, 192] width 63 height 13
